Goal: Task Accomplishment & Management: Use online tool/utility

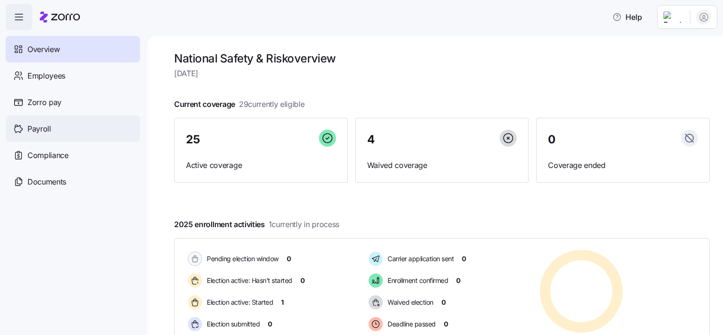
click at [49, 131] on span "Payroll" at bounding box center [39, 129] width 24 height 12
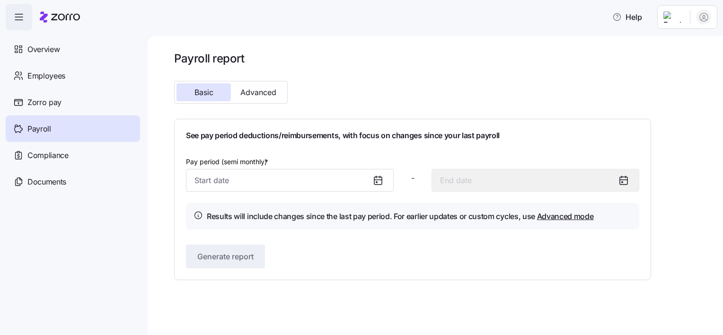
click at [378, 178] on icon at bounding box center [377, 179] width 11 height 11
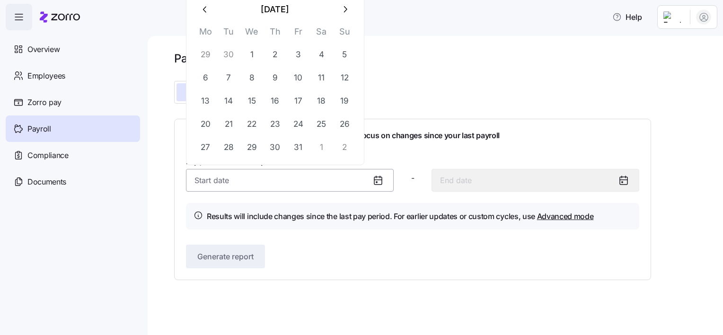
click at [272, 181] on input "Pay period (semi monthly) *" at bounding box center [290, 180] width 208 height 23
click at [204, 8] on icon "button" at bounding box center [205, 9] width 10 height 10
click at [229, 146] on button "30" at bounding box center [228, 147] width 23 height 23
type input "[DATE]"
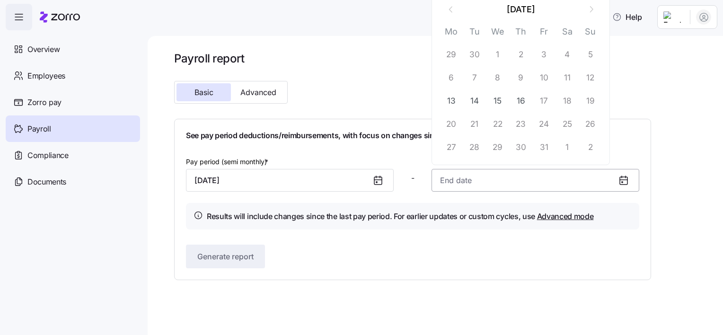
click at [586, 183] on input at bounding box center [535, 180] width 208 height 23
click at [520, 101] on button "16" at bounding box center [520, 100] width 23 height 23
type input "[DATE]"
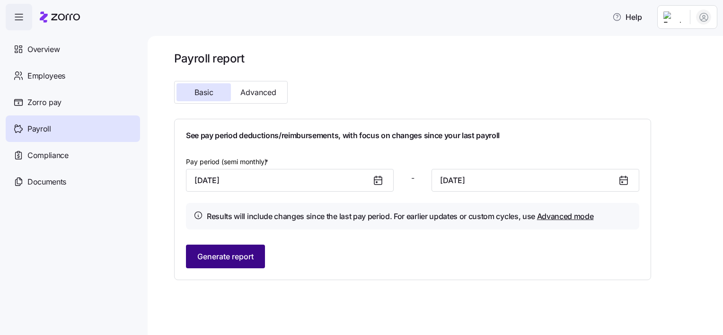
click at [242, 263] on button "Generate report" at bounding box center [225, 256] width 79 height 24
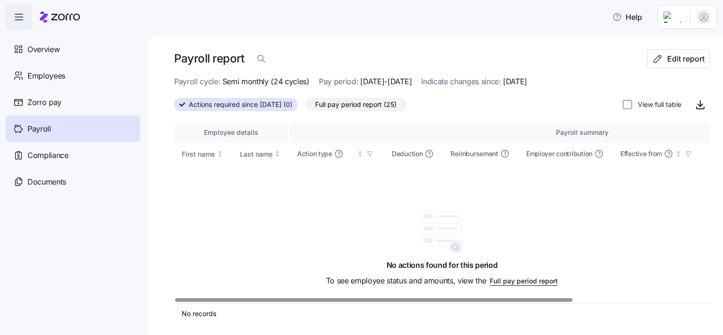
scroll to position [2, 0]
click at [252, 100] on span "Actions required since [DATE] (0)" at bounding box center [241, 104] width 104 height 12
click at [174, 107] on input "Actions required since [DATE] (0)" at bounding box center [174, 107] width 0 height 0
click at [36, 126] on span "Payroll" at bounding box center [39, 129] width 24 height 12
click at [368, 106] on span "Full pay period report (25)" at bounding box center [355, 104] width 81 height 12
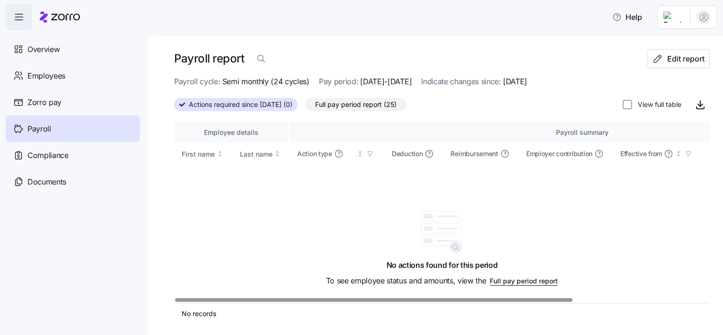
click at [305, 107] on input "Full pay period report (25)" at bounding box center [305, 107] width 0 height 0
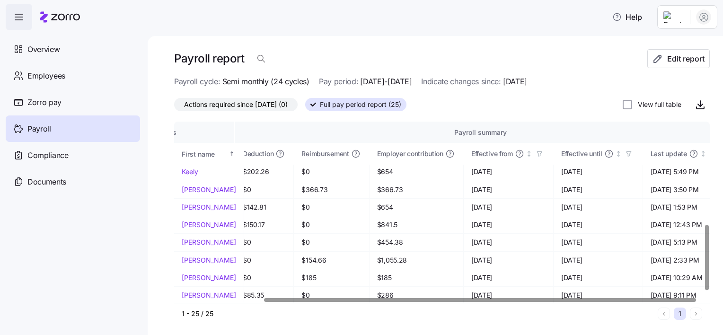
scroll to position [284, 0]
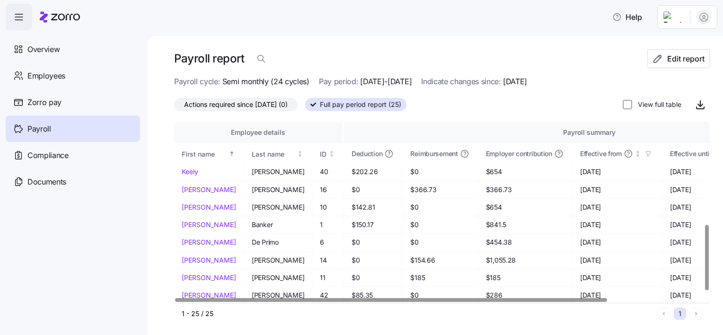
click at [313, 298] on div at bounding box center [391, 299] width 432 height 3
